Goal: Transaction & Acquisition: Purchase product/service

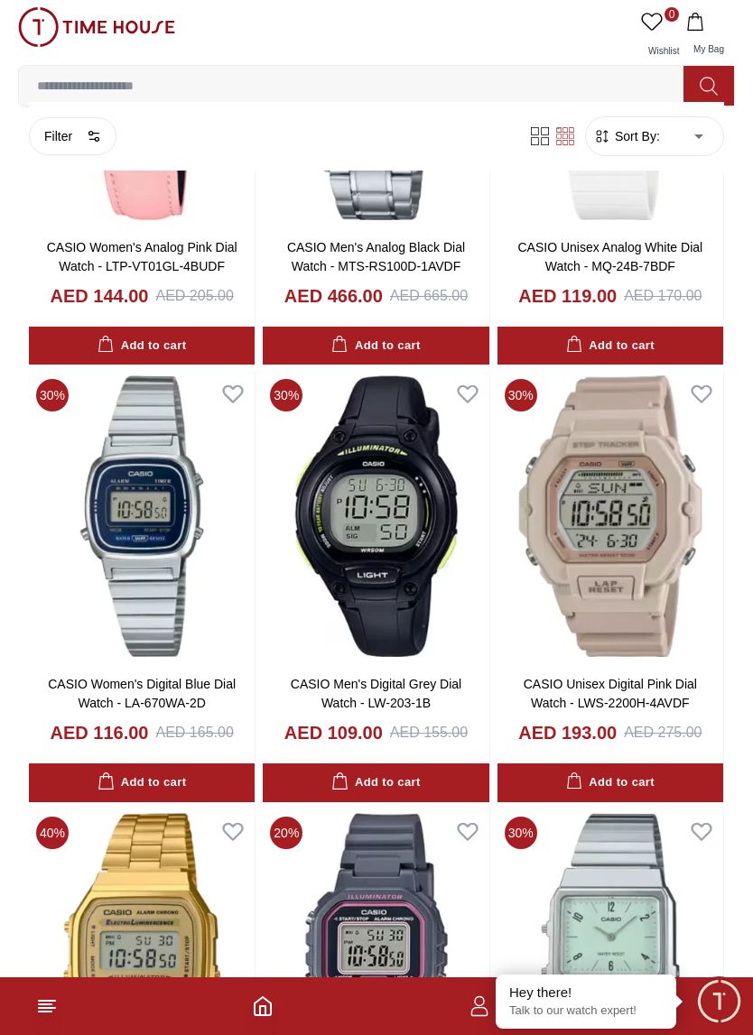
scroll to position [4883, 0]
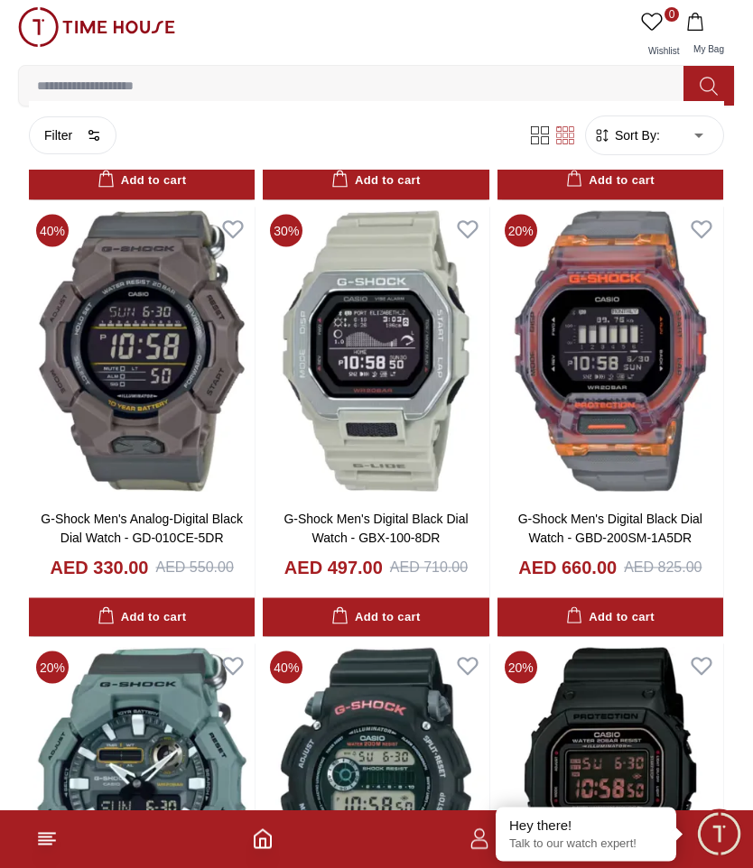
scroll to position [1957, 0]
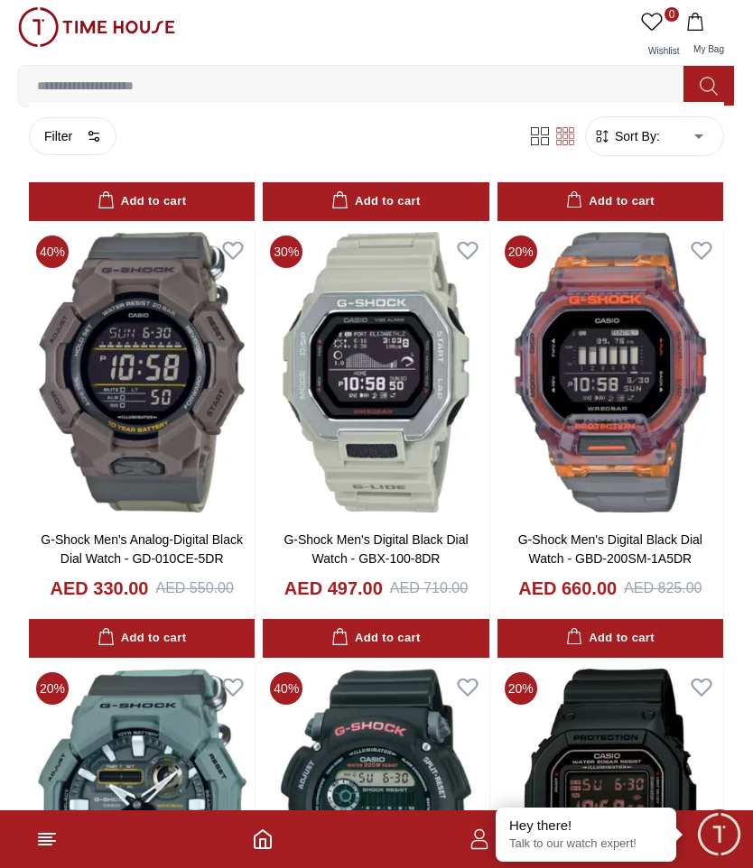
click at [564, 130] on icon at bounding box center [565, 135] width 18 height 18
click at [570, 134] on icon at bounding box center [565, 135] width 18 height 18
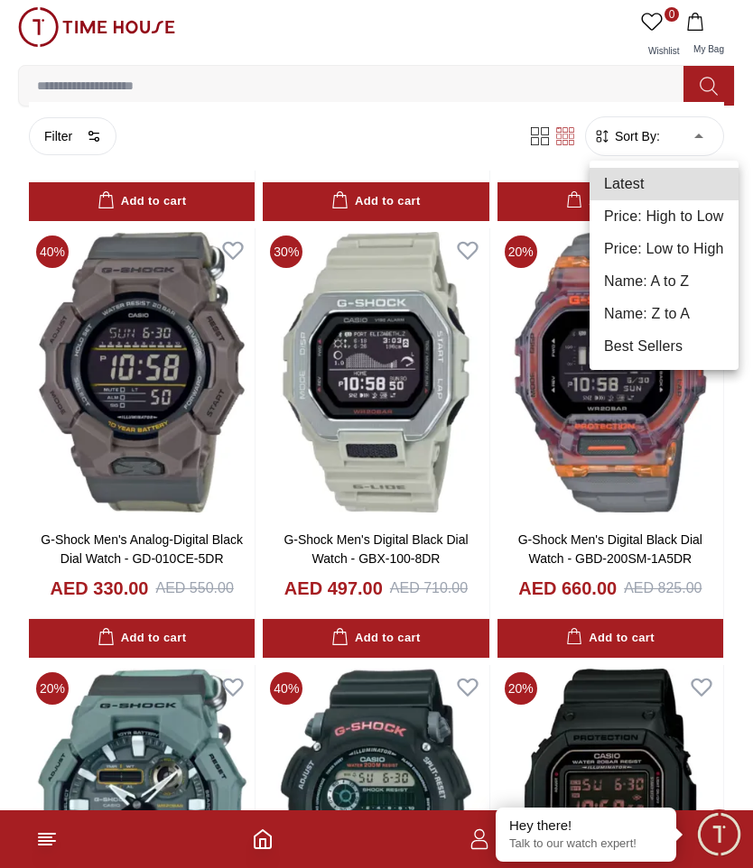
click at [674, 254] on li "Price: Low to High" at bounding box center [663, 249] width 149 height 32
type input "*"
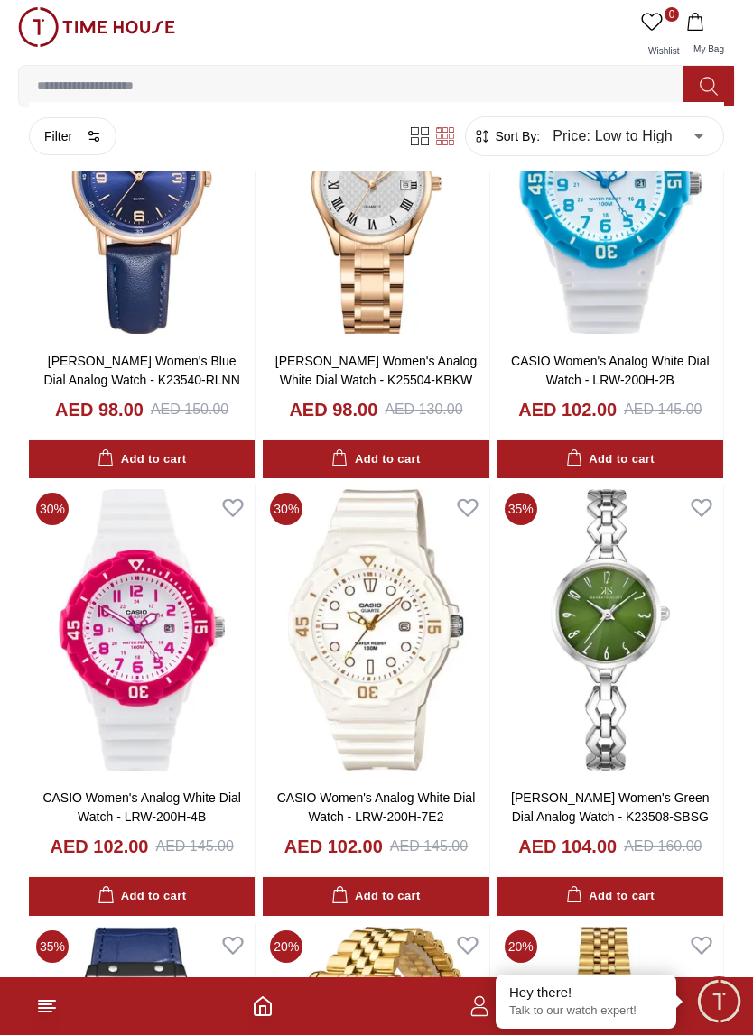
scroll to position [3892, 0]
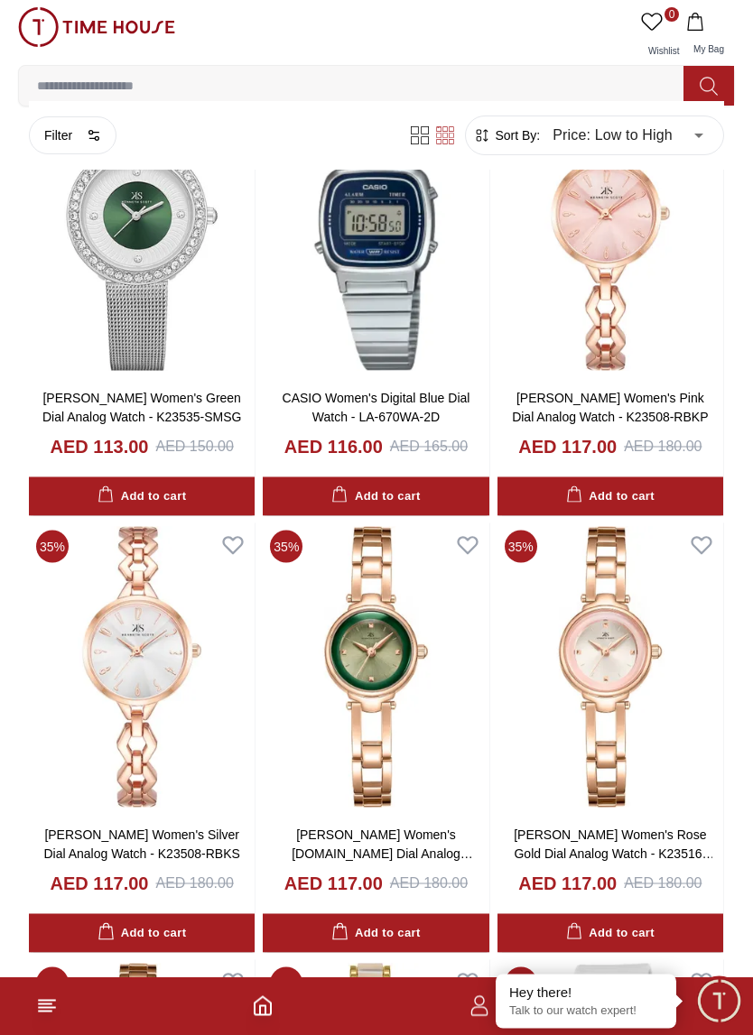
scroll to position [7620, 0]
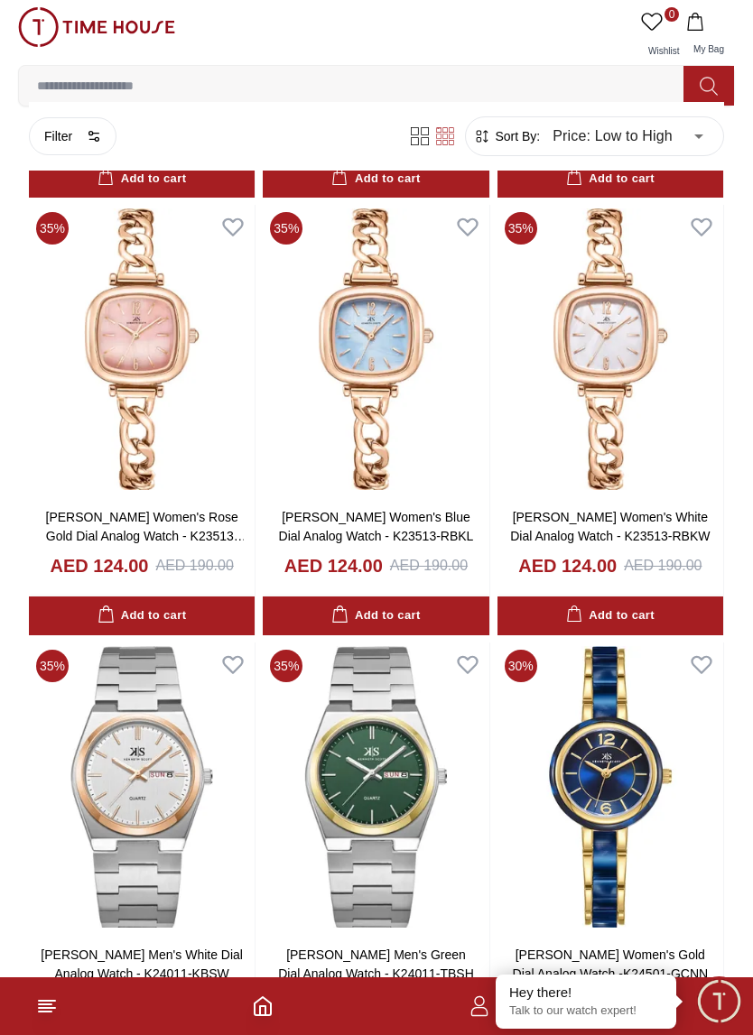
scroll to position [9622, 0]
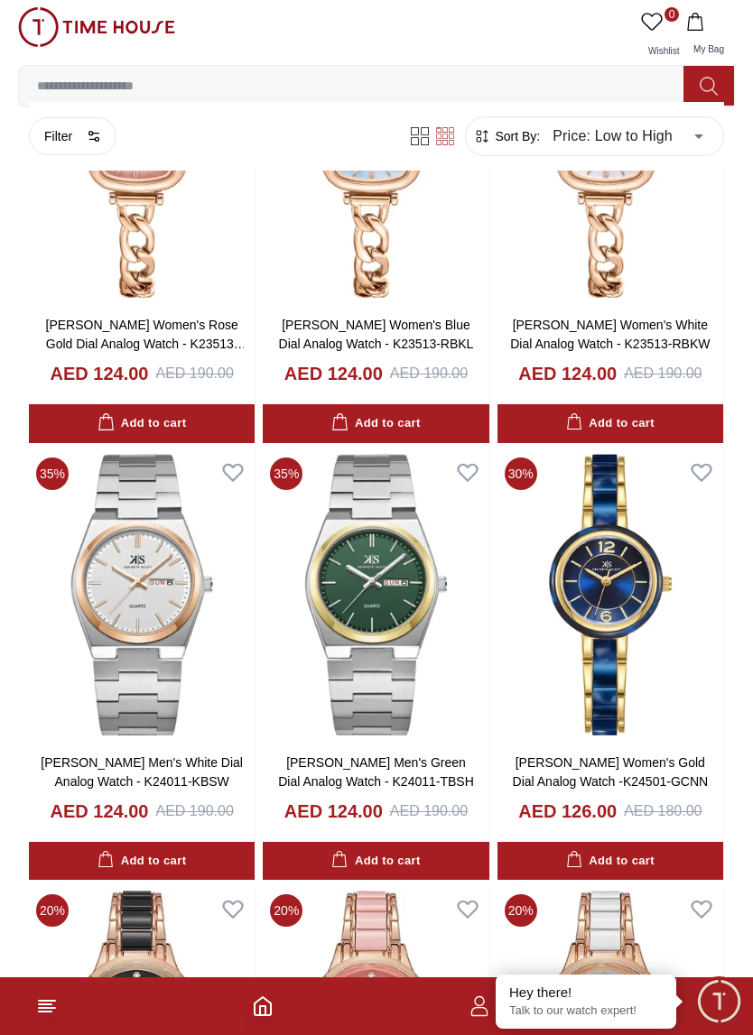
click at [706, 459] on icon at bounding box center [700, 471] width 25 height 25
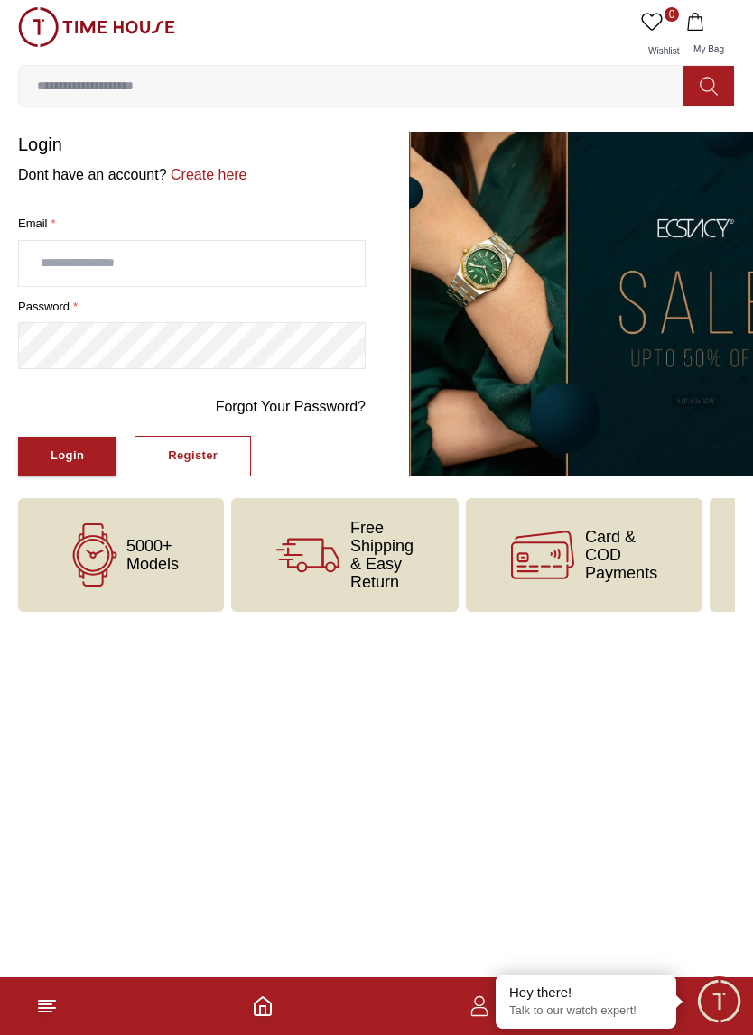
click at [689, 442] on img at bounding box center [582, 304] width 347 height 345
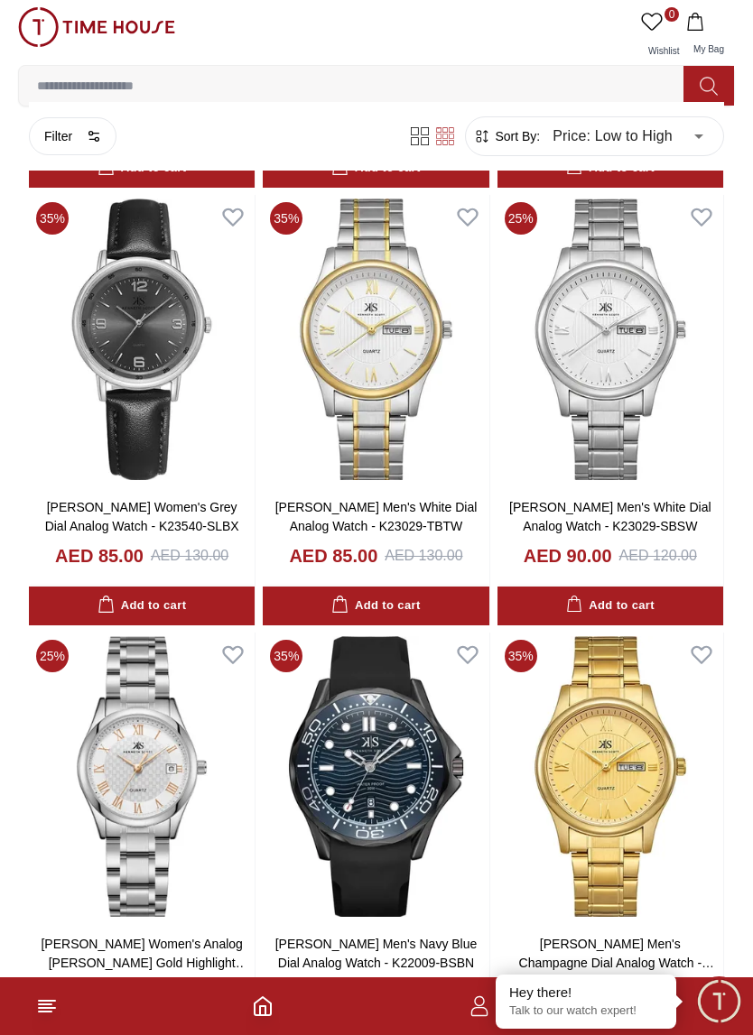
scroll to position [1584, 0]
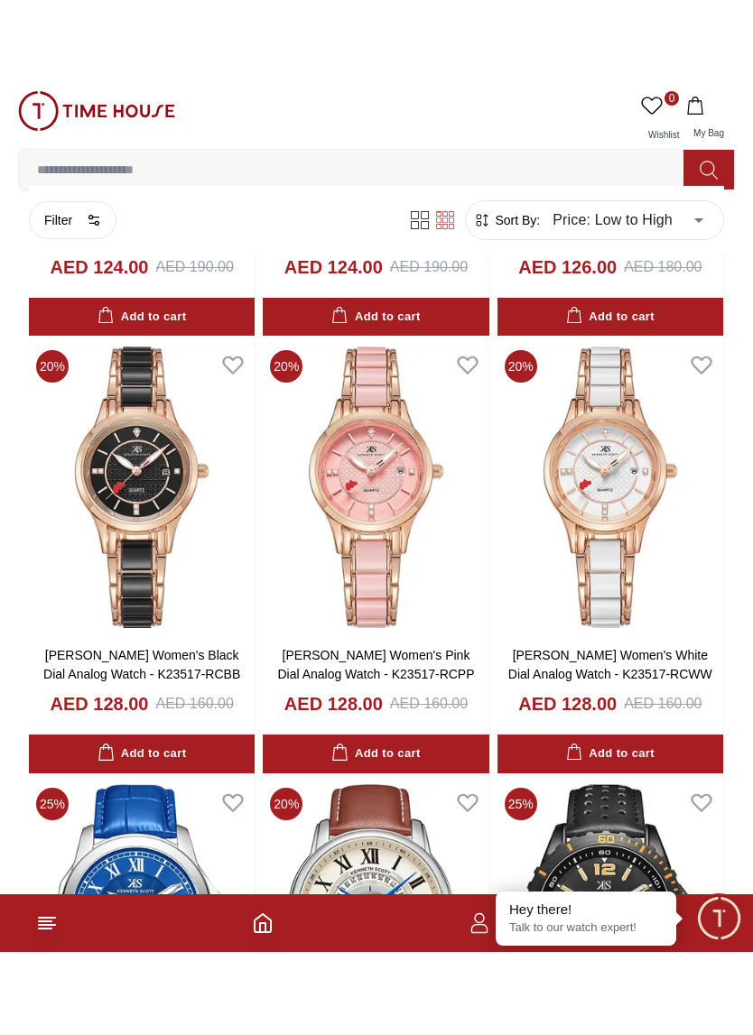
scroll to position [10252, 0]
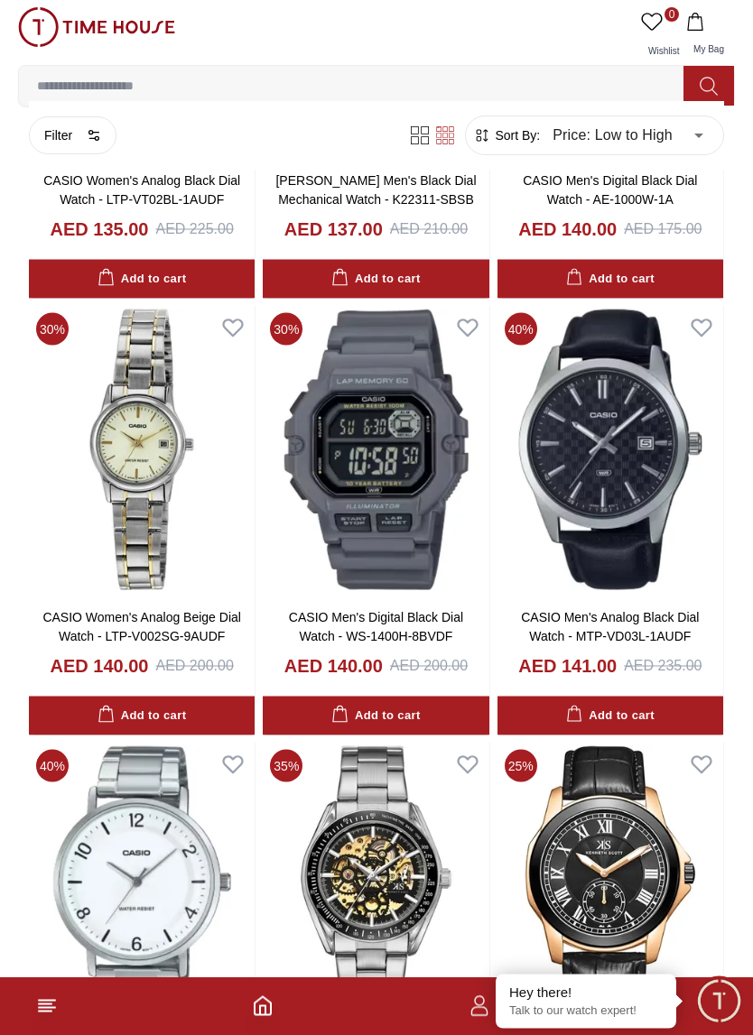
scroll to position [13767, 0]
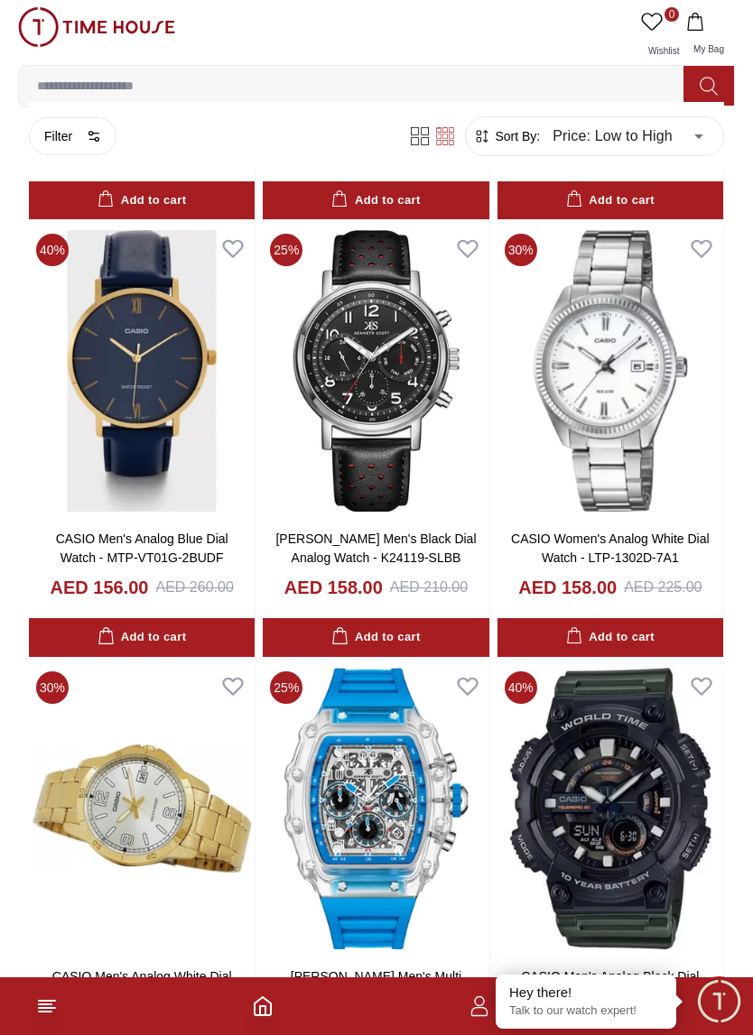
scroll to position [16843, 0]
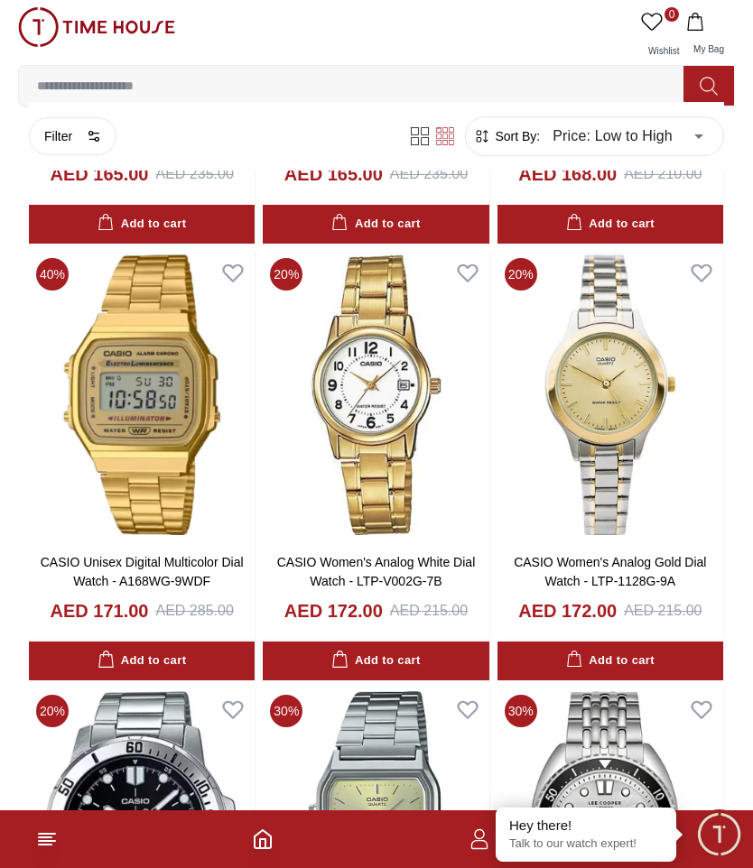
scroll to position [18565, 0]
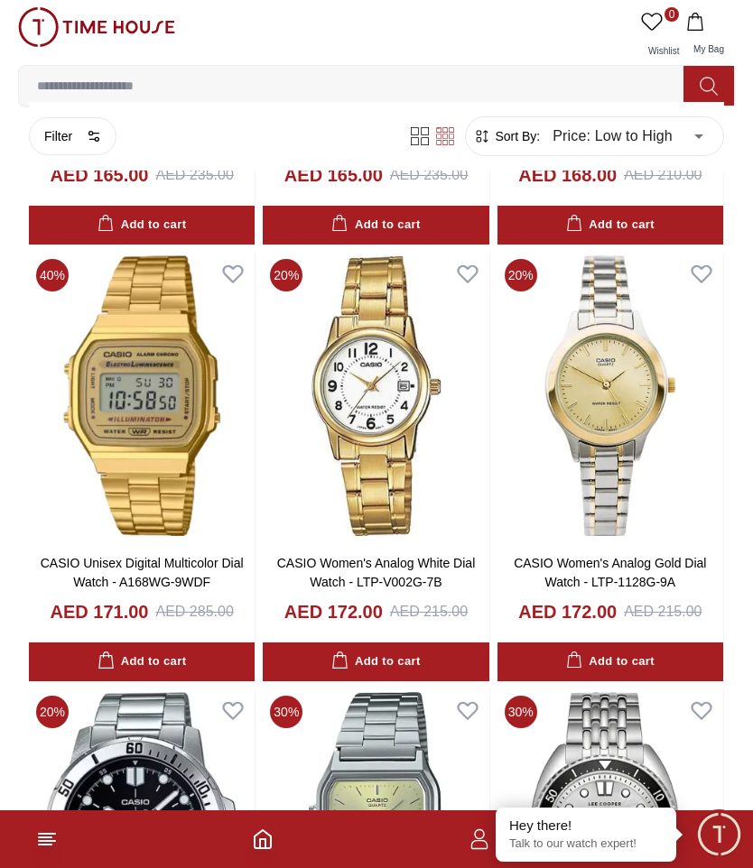
click at [643, 652] on div "Add to cart" at bounding box center [610, 662] width 88 height 21
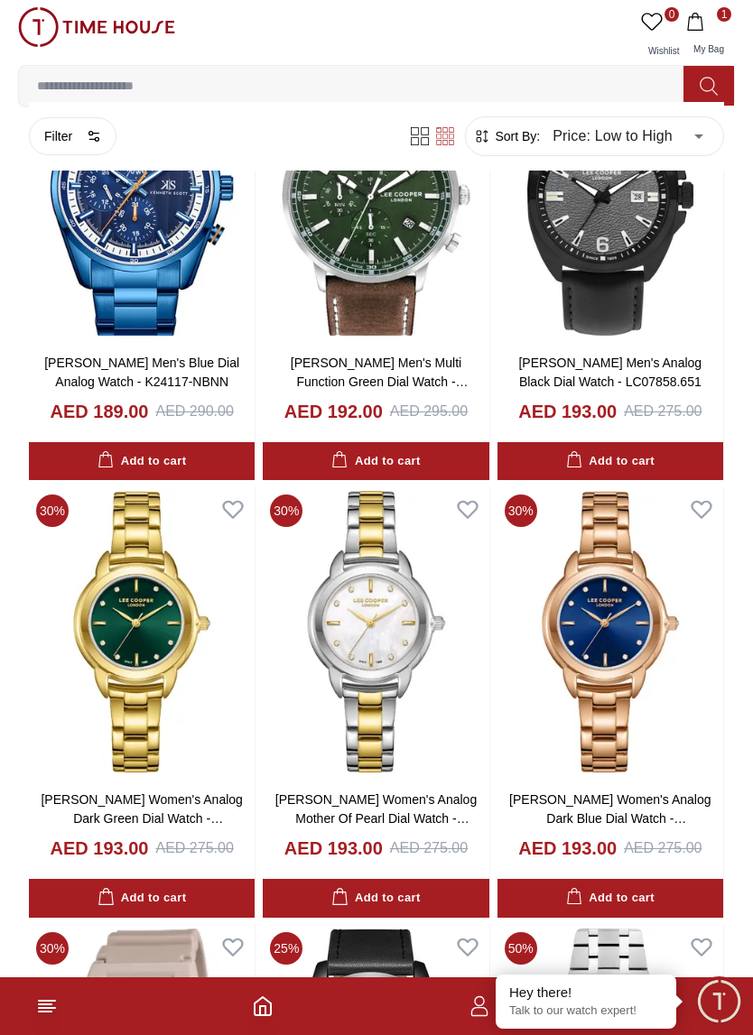
scroll to position [22267, 0]
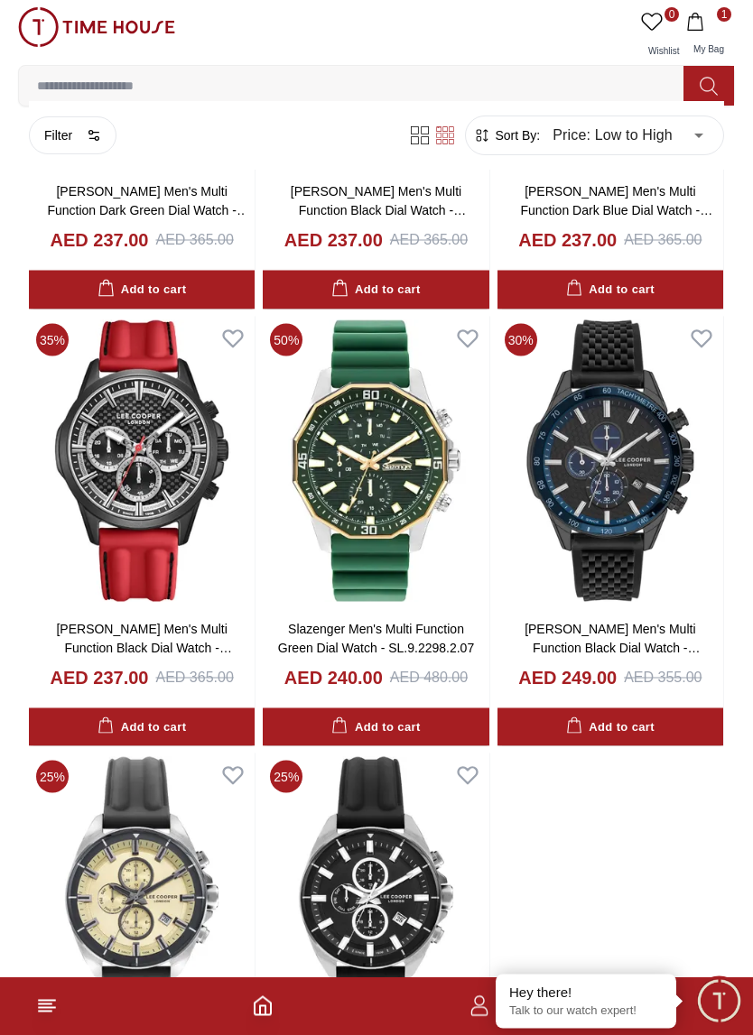
scroll to position [28598, 0]
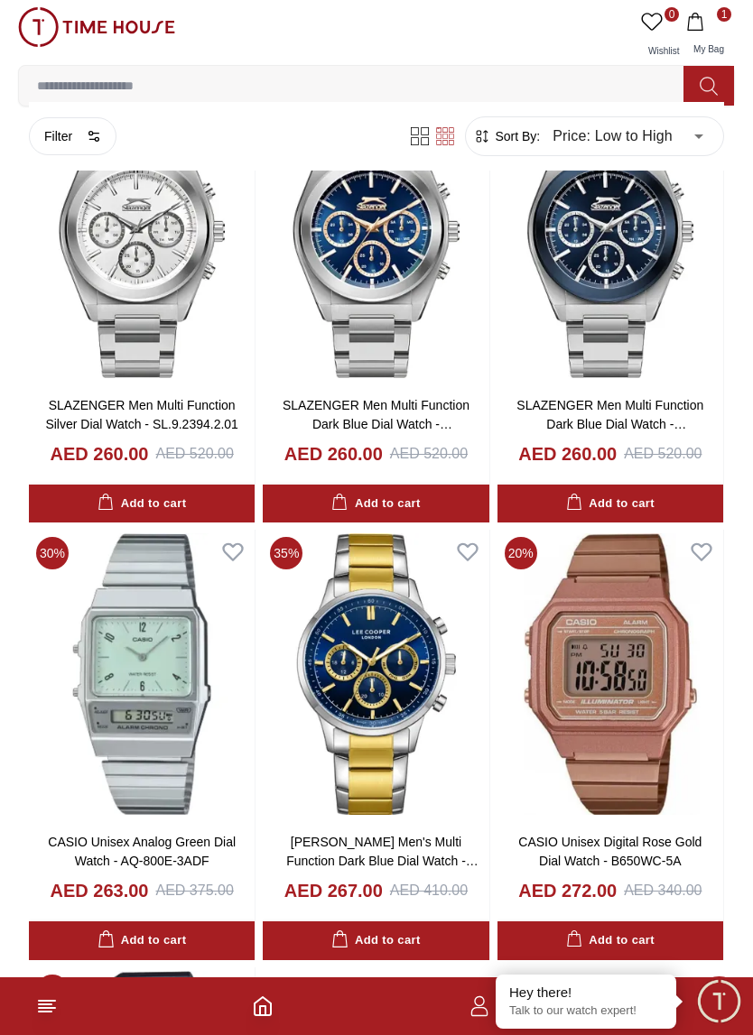
scroll to position [31405, 0]
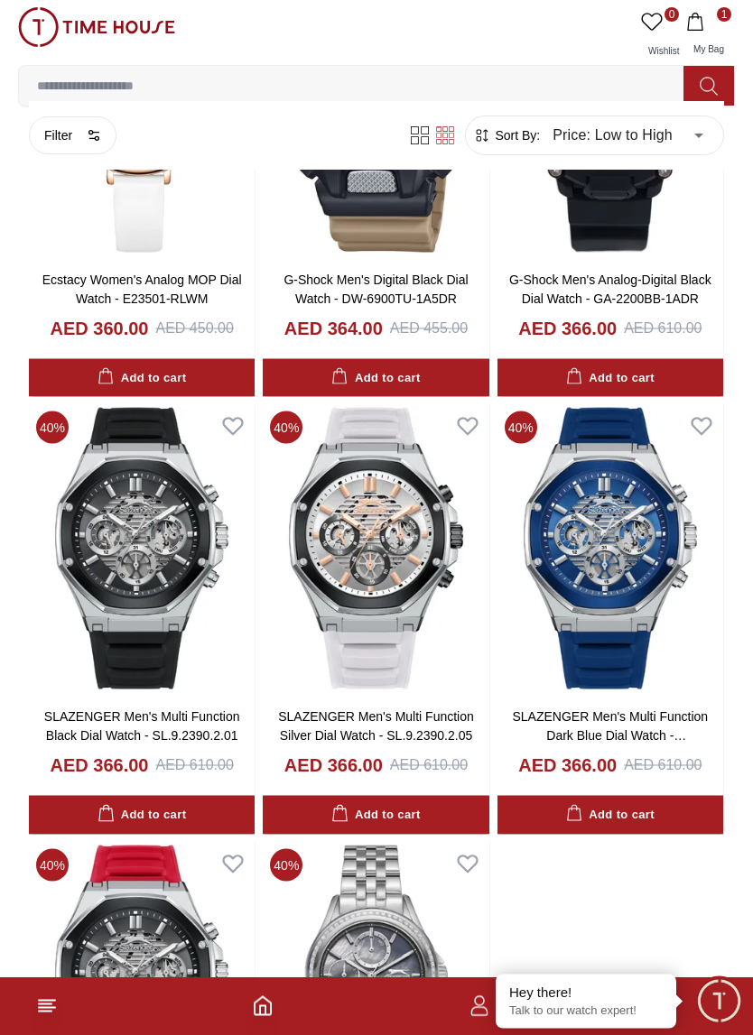
scroll to position [37349, 0]
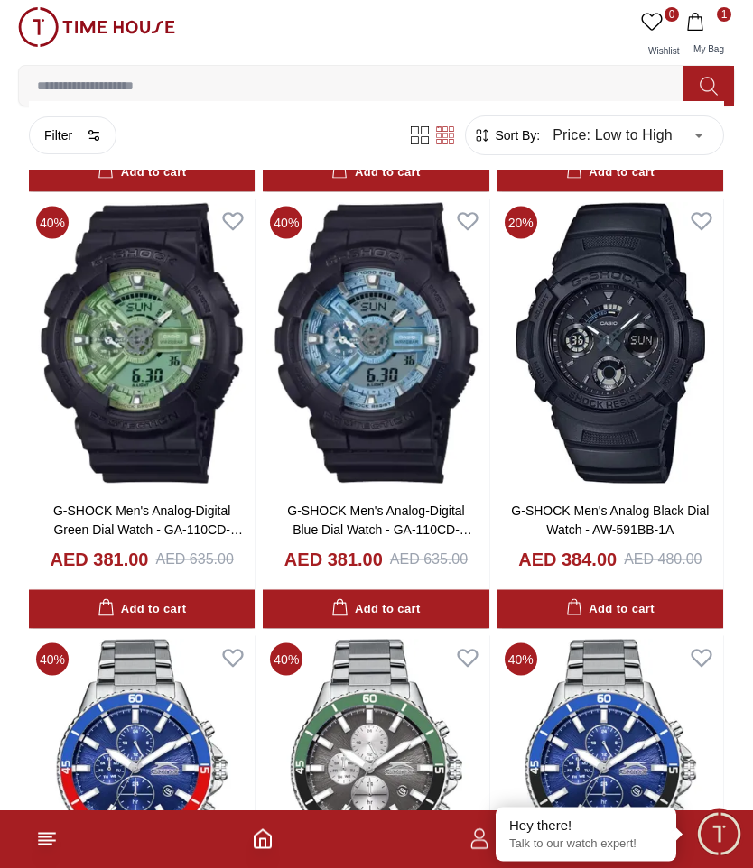
scroll to position [40019, 0]
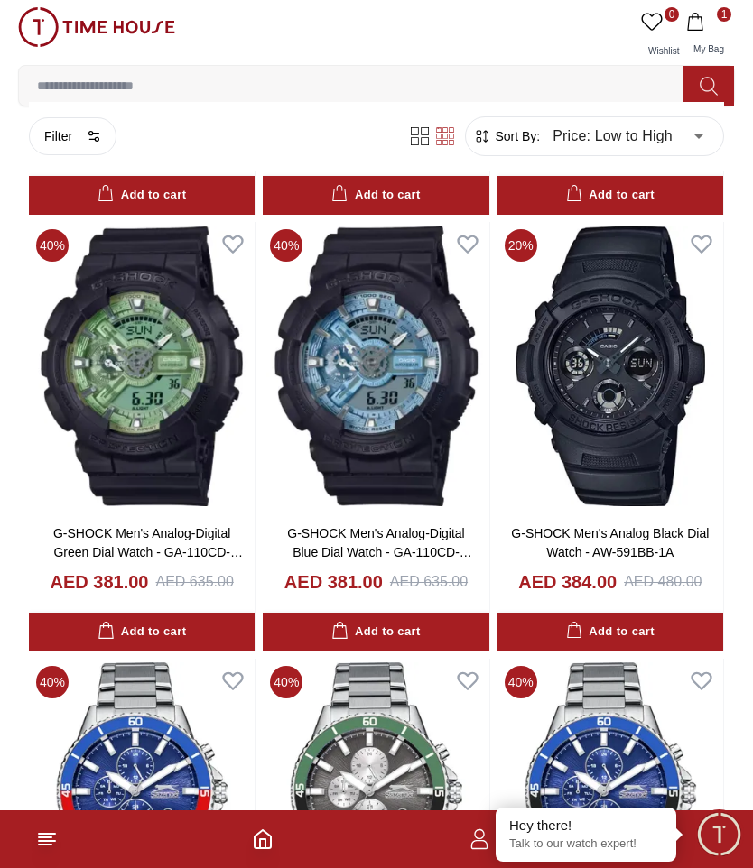
click at [717, 24] on span "1" at bounding box center [708, 22] width 45 height 18
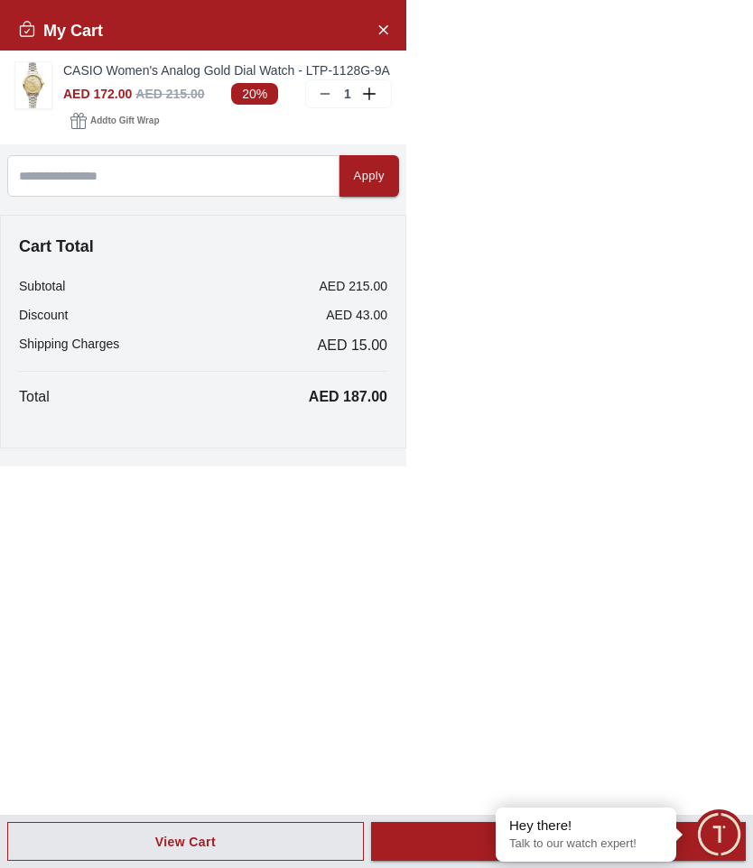
click at [34, 70] on img at bounding box center [33, 85] width 36 height 46
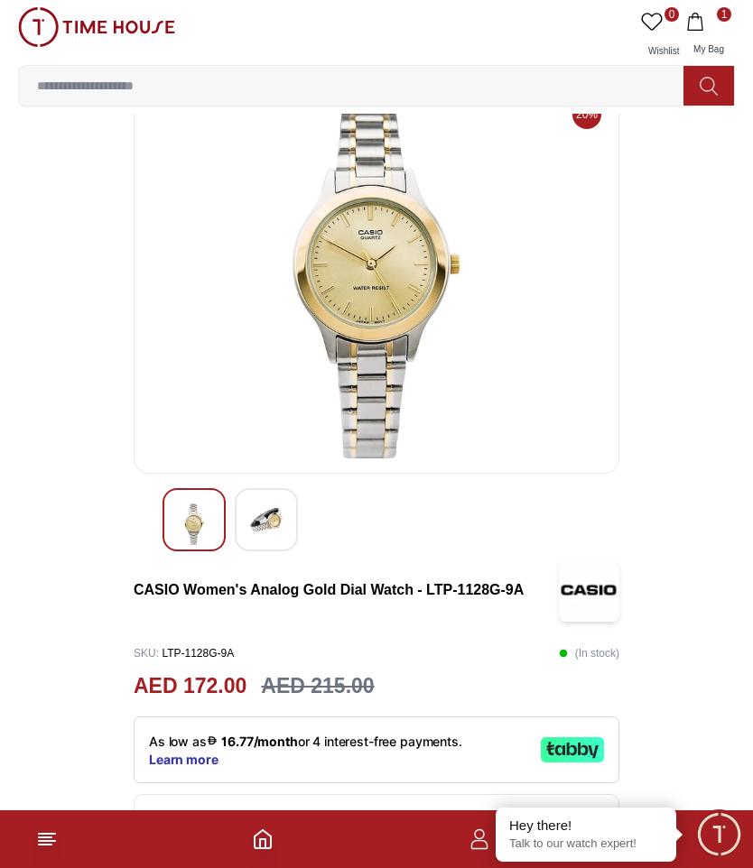
scroll to position [24, 0]
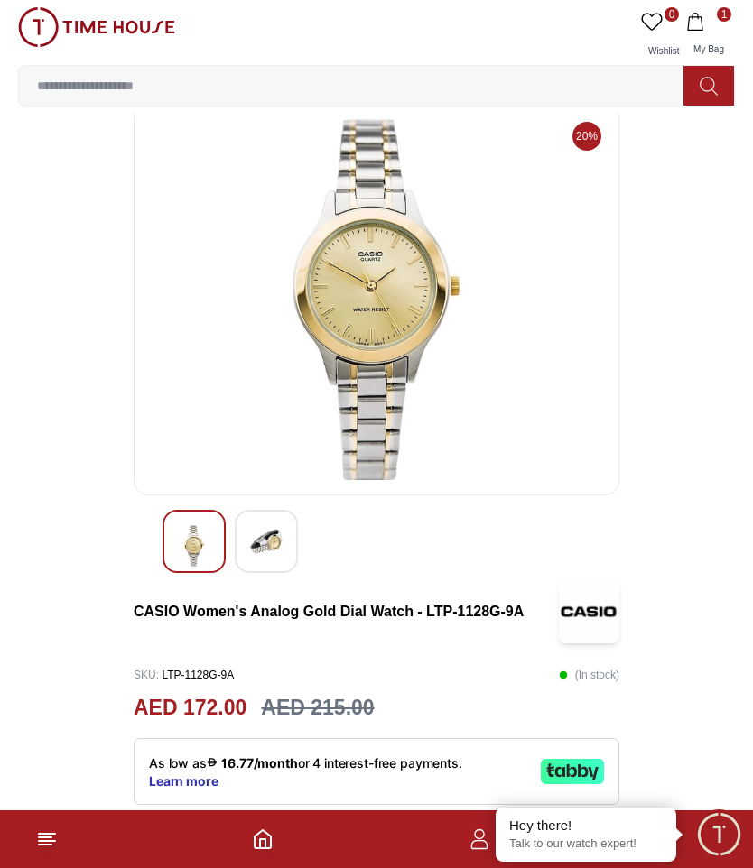
click at [267, 529] on img at bounding box center [266, 541] width 32 height 32
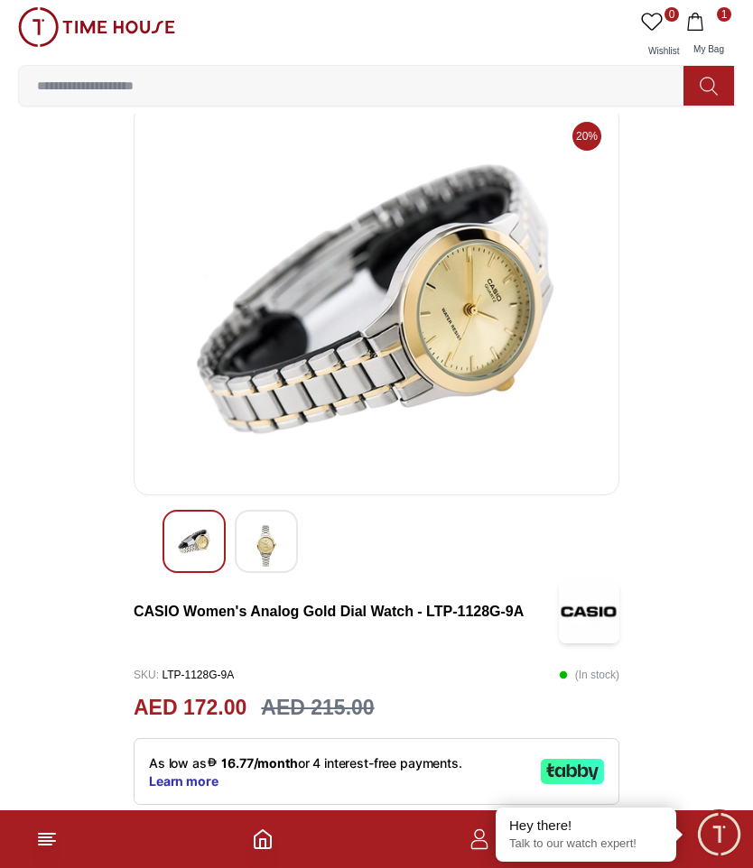
click at [184, 536] on img at bounding box center [194, 541] width 32 height 32
click at [198, 541] on img at bounding box center [194, 541] width 32 height 32
click at [280, 549] on img at bounding box center [266, 546] width 32 height 42
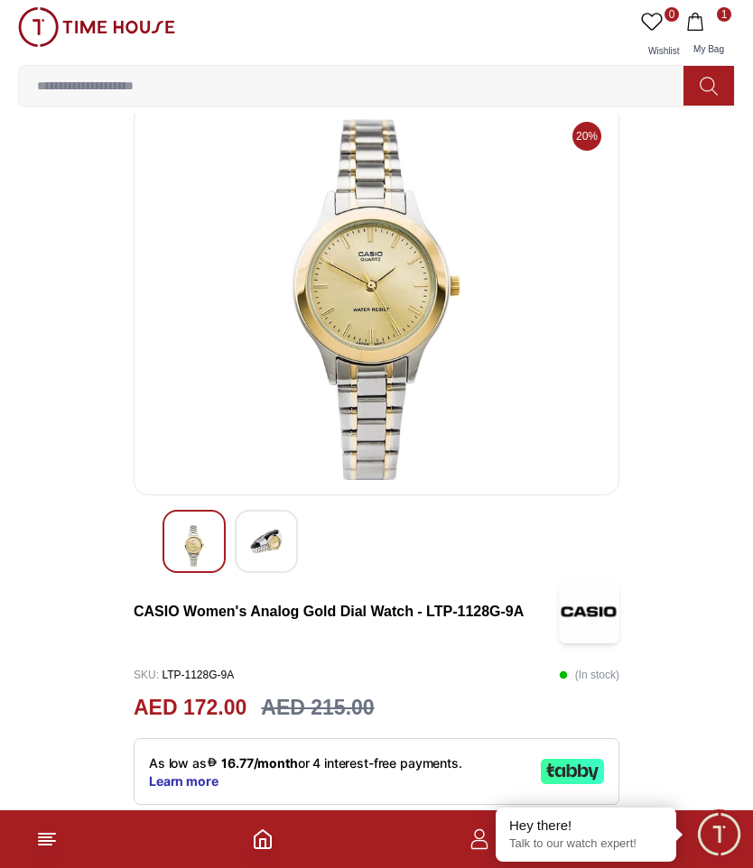
click at [263, 552] on img at bounding box center [266, 541] width 32 height 32
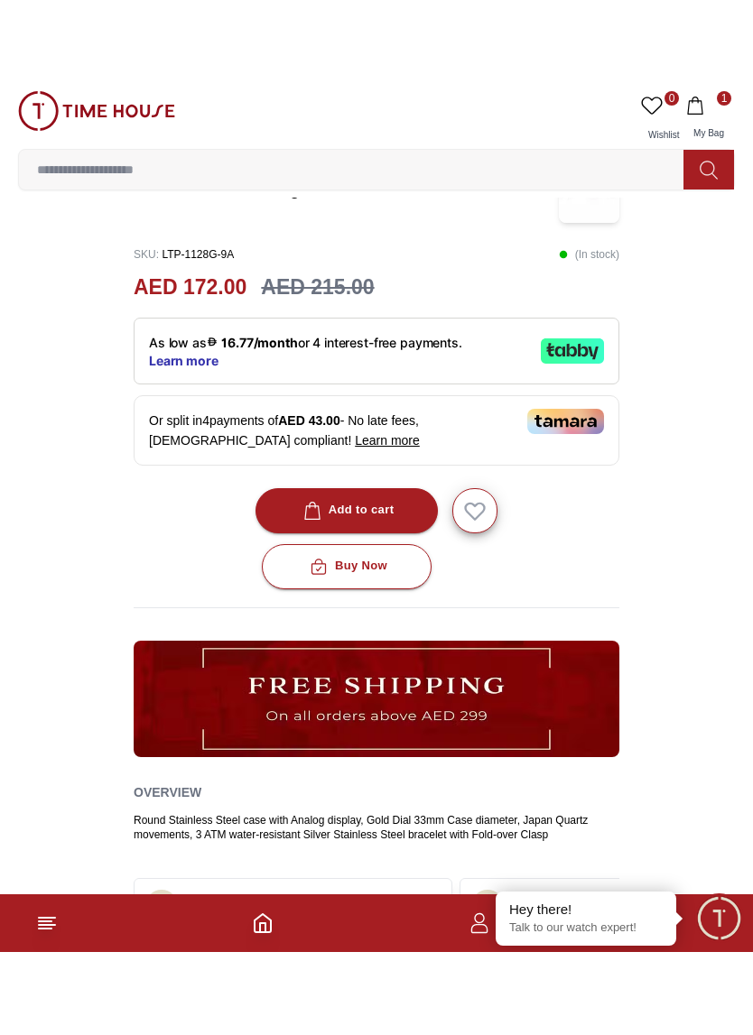
scroll to position [531, 0]
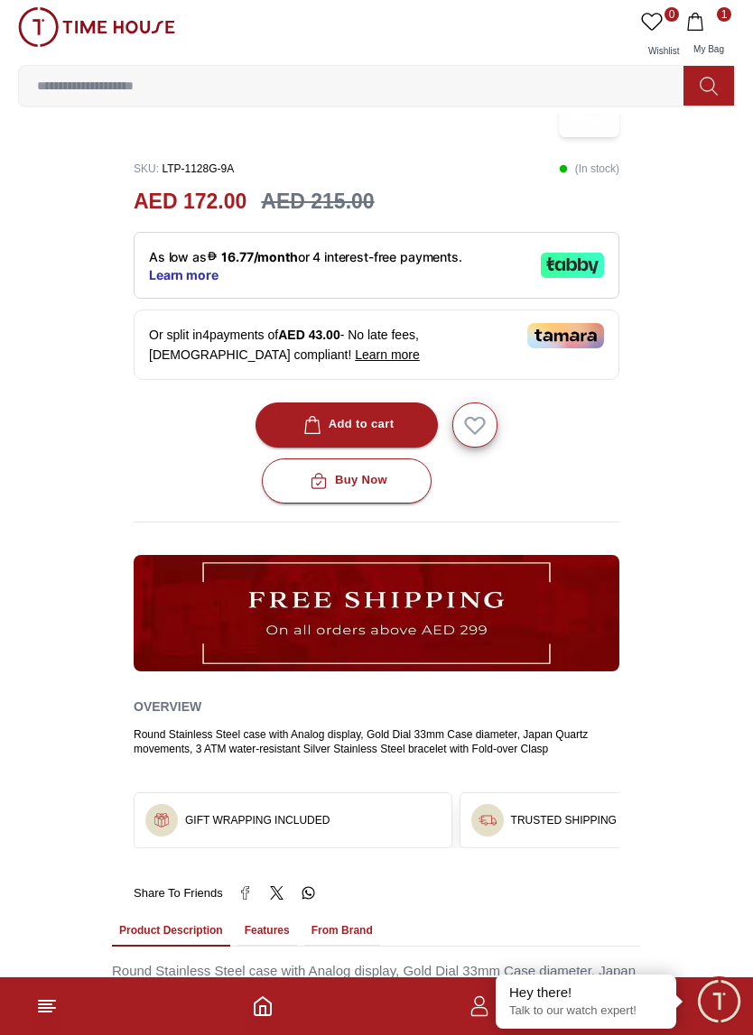
click at [412, 477] on button "Buy Now" at bounding box center [347, 480] width 170 height 45
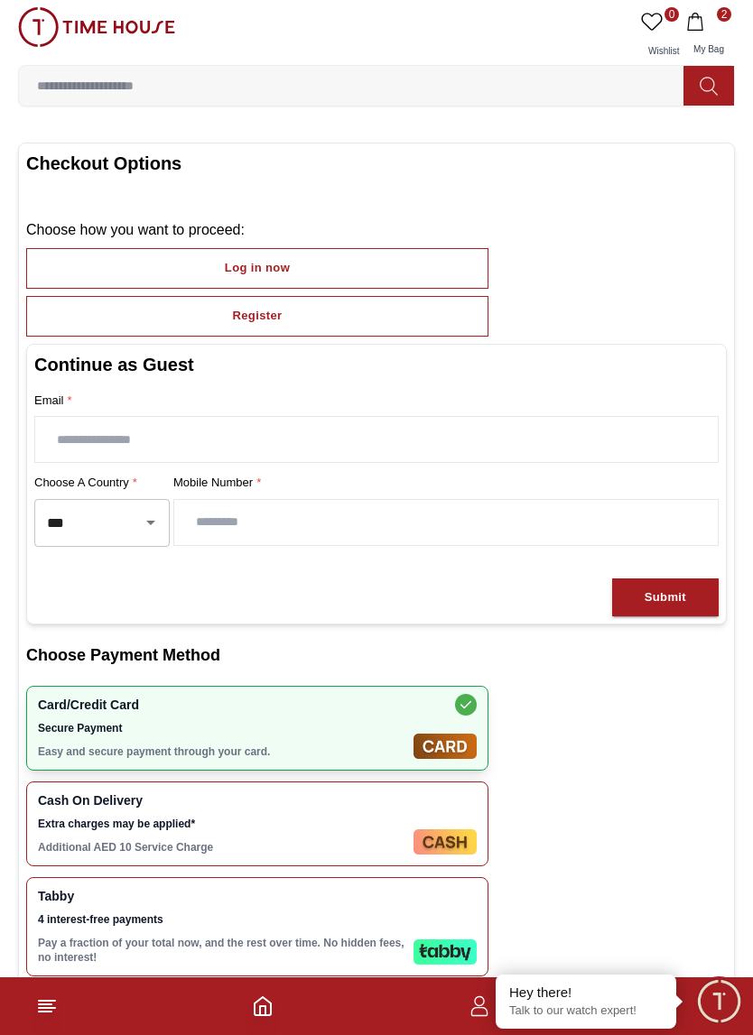
click at [146, 512] on icon "Open" at bounding box center [151, 523] width 22 height 22
click at [94, 561] on li "( QA ) + 974" at bounding box center [101, 567] width 135 height 32
type input "***"
click at [240, 500] on input "number" at bounding box center [445, 522] width 543 height 45
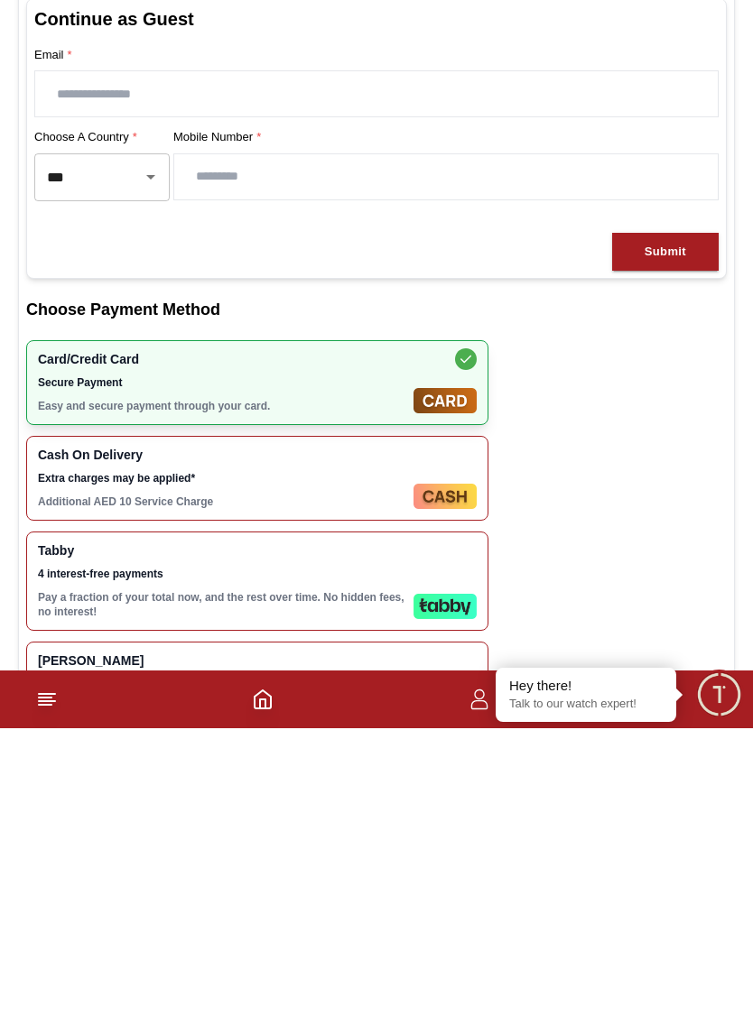
scroll to position [61, 0]
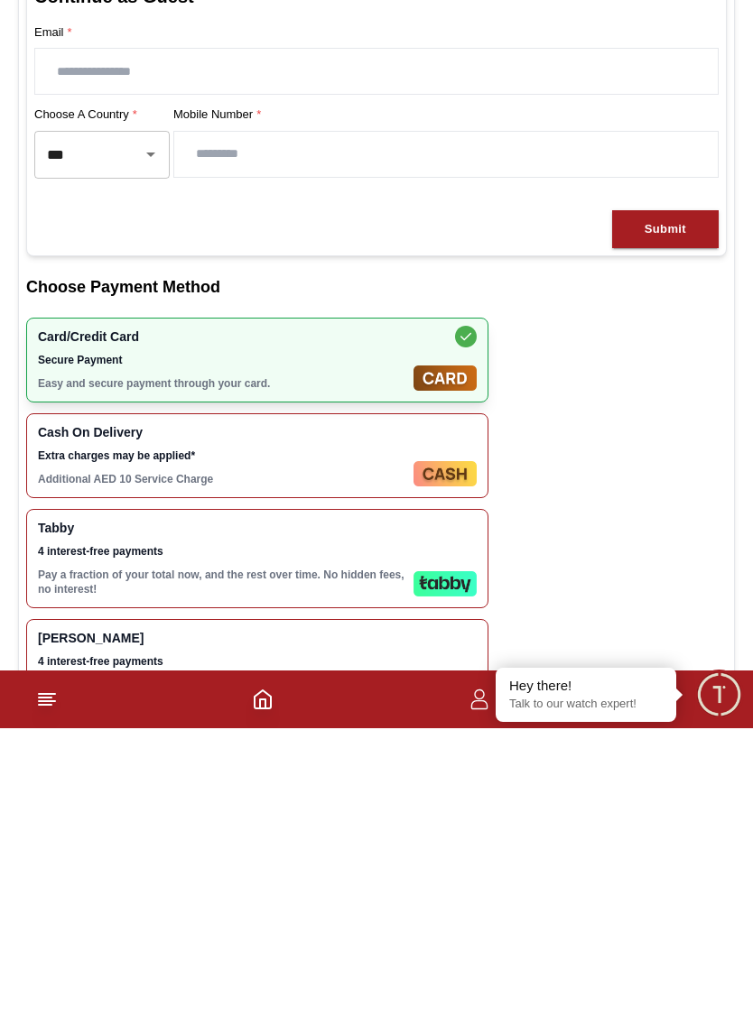
type input "********"
click at [90, 755] on span "Extra charges may be applied*" at bounding box center [222, 762] width 368 height 14
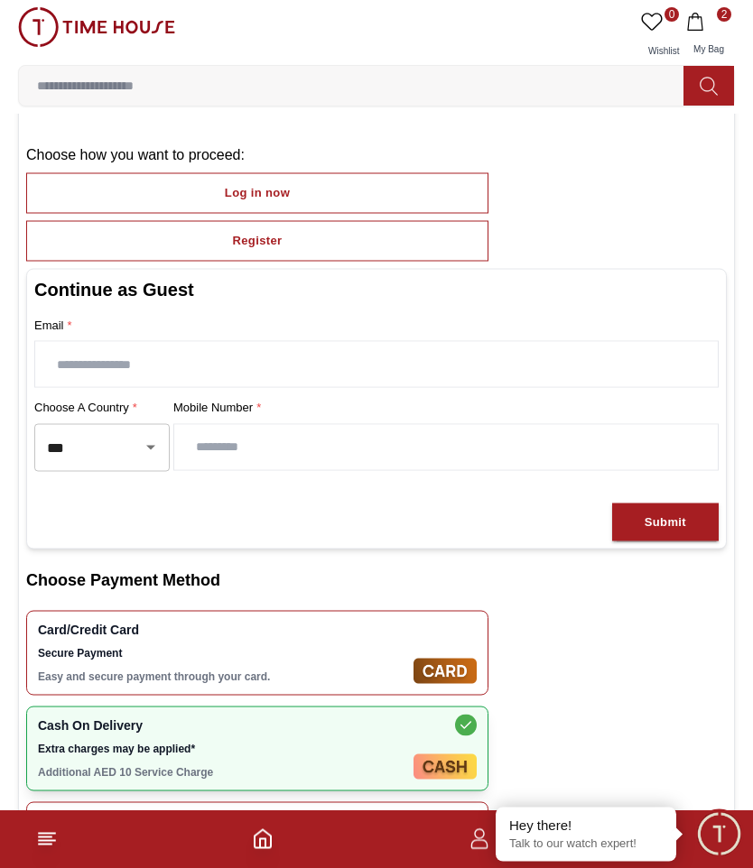
scroll to position [0, 0]
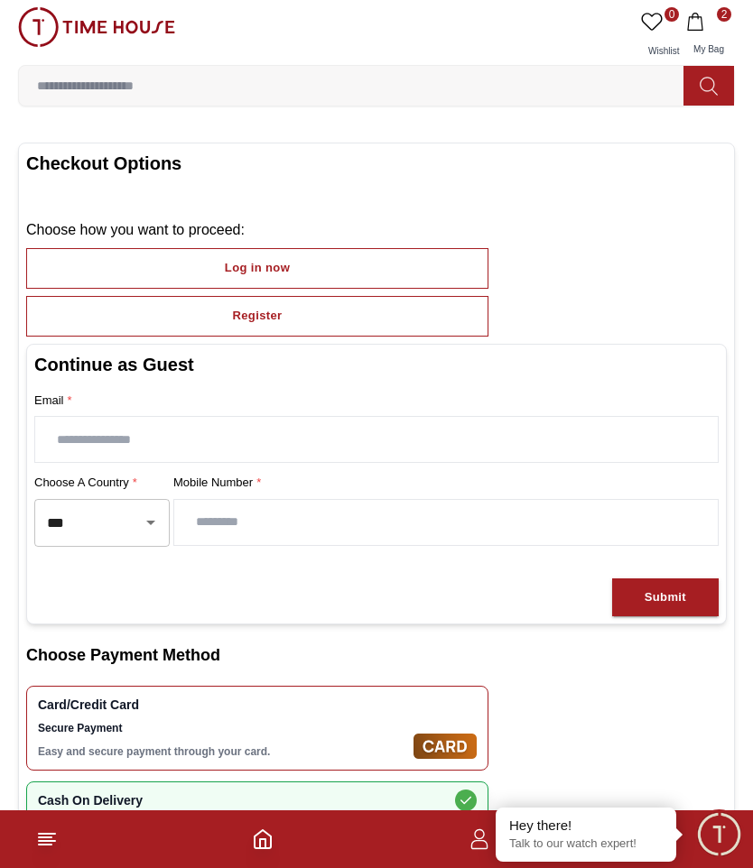
click at [504, 431] on input "text" at bounding box center [376, 439] width 682 height 45
type input "**********"
click at [686, 599] on button "Submit" at bounding box center [665, 597] width 106 height 39
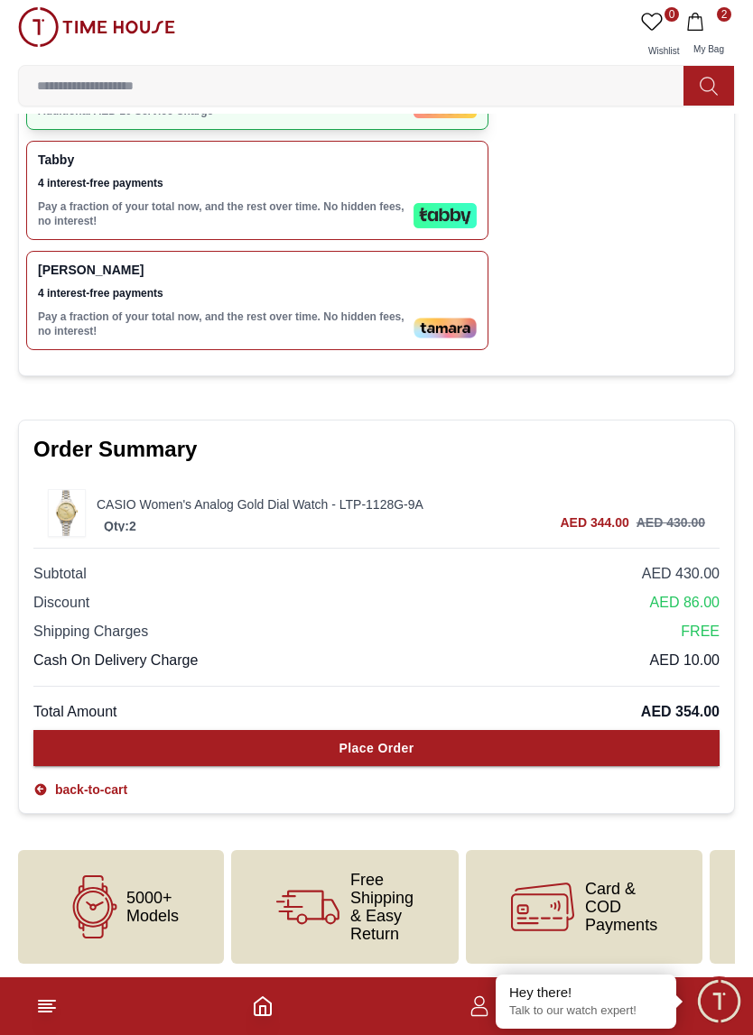
scroll to position [554, 0]
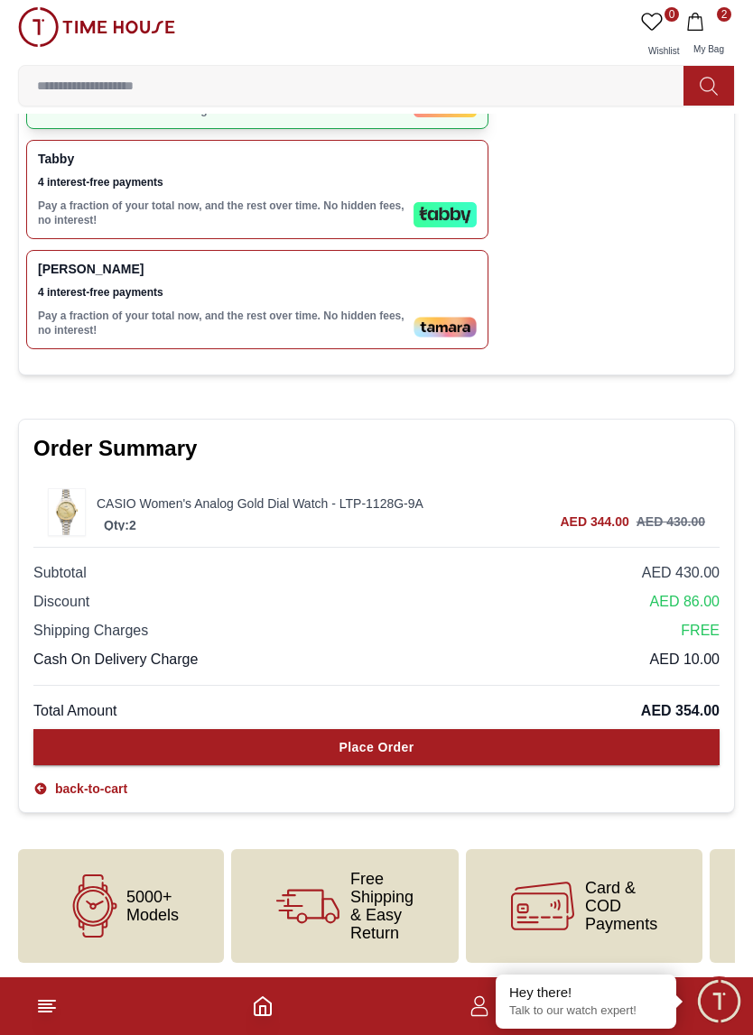
click at [624, 509] on link "CASIO Women's Analog Gold Dial Watch - LTP-1128G-9A" at bounding box center [401, 503] width 608 height 18
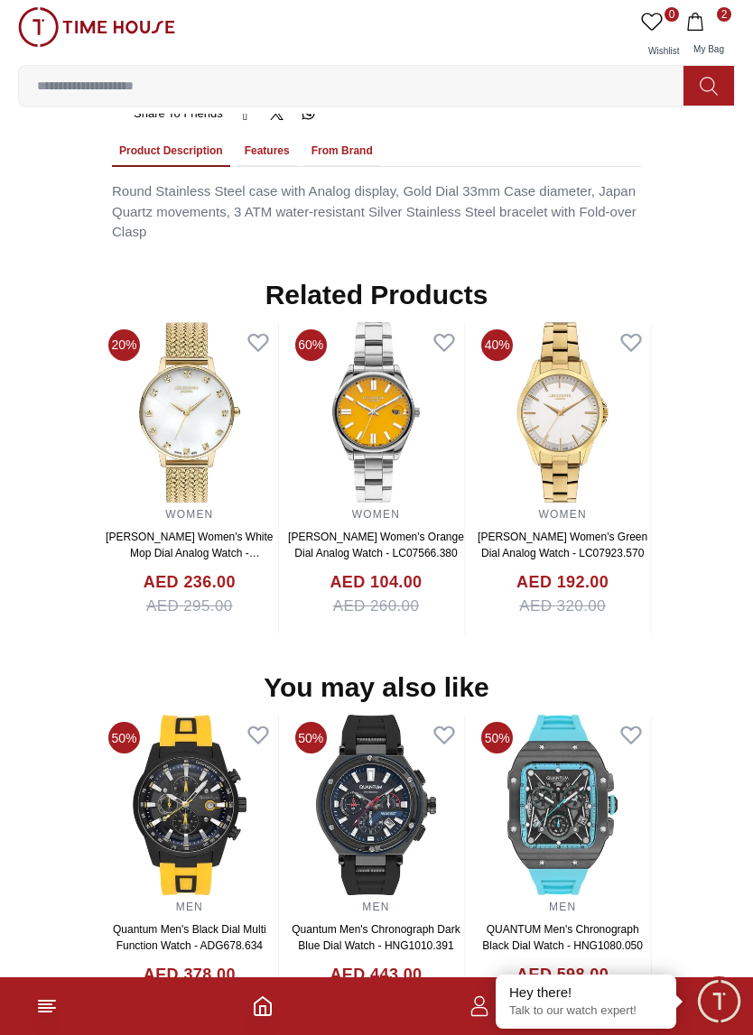
scroll to position [1333, 0]
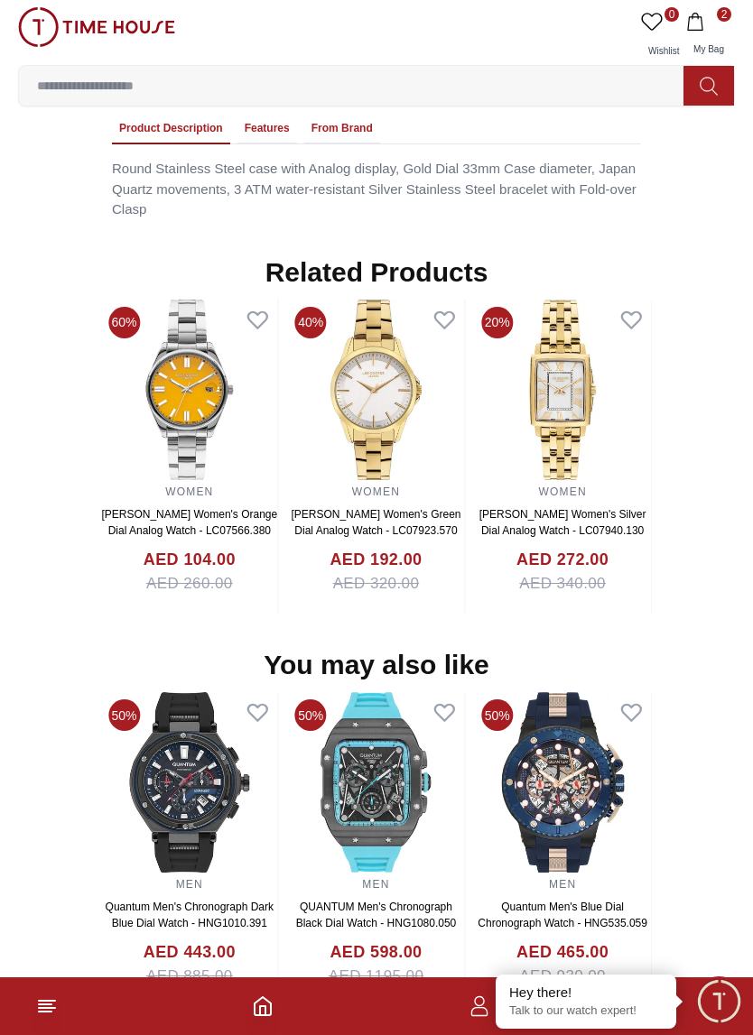
click at [717, 20] on span "2" at bounding box center [708, 22] width 45 height 18
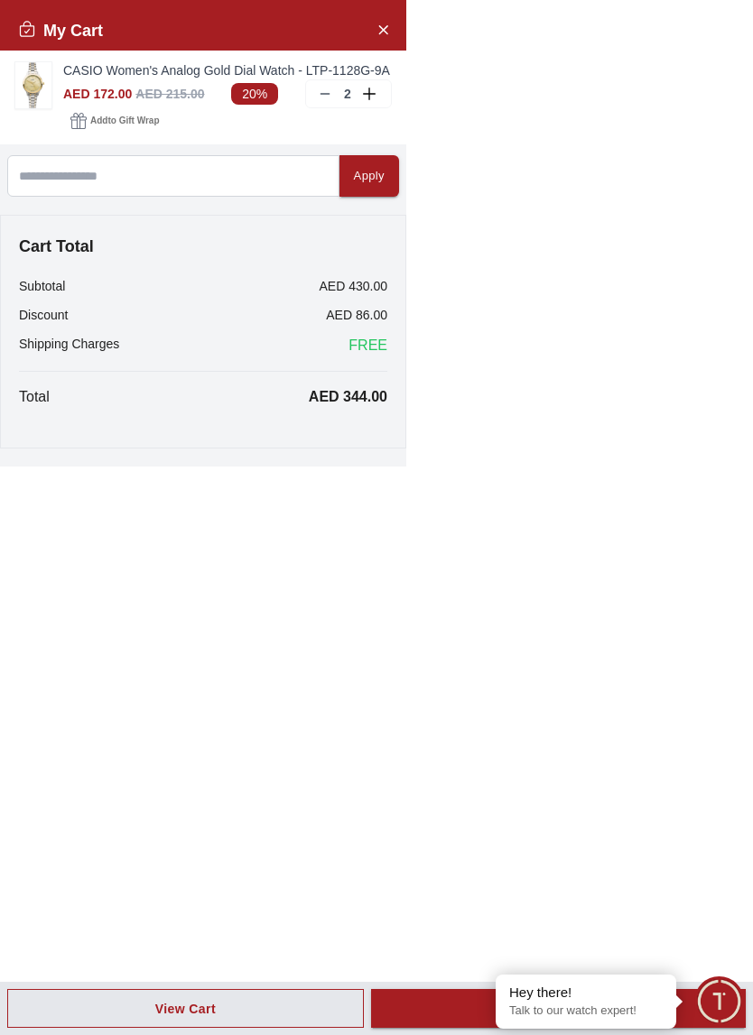
click at [336, 92] on div "2" at bounding box center [348, 93] width 87 height 29
click at [330, 92] on icon at bounding box center [325, 94] width 14 height 14
click at [426, 867] on button "Proceed to Checkout" at bounding box center [558, 1008] width 374 height 39
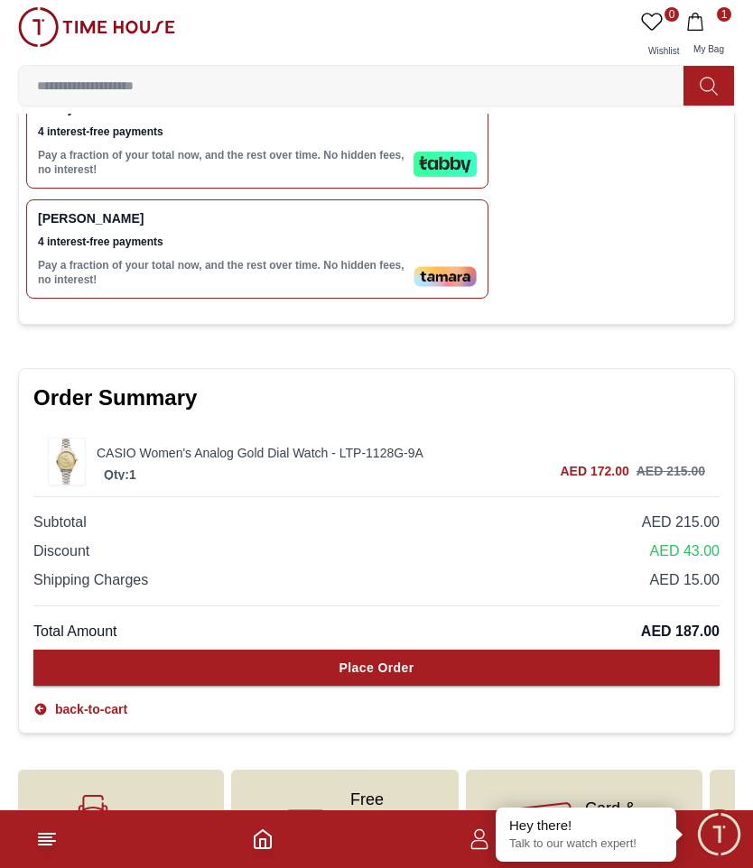
scroll to position [603, 0]
